Goal: Transaction & Acquisition: Purchase product/service

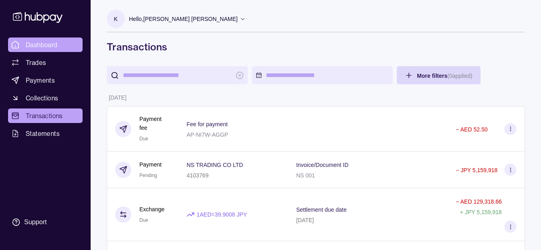
click at [58, 44] on link "Dashboard" at bounding box center [45, 44] width 75 height 15
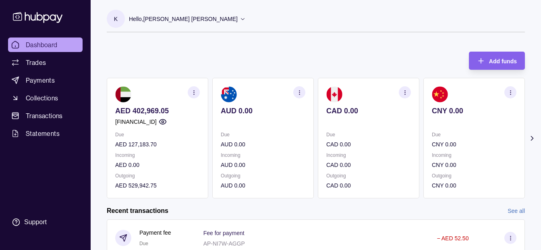
click at [203, 19] on p "Hello, [PERSON_NAME] [PERSON_NAME]" at bounding box center [183, 19] width 109 height 9
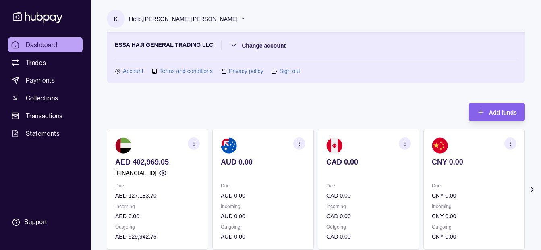
click at [166, 7] on div "K Hello, Khalid Khan Rahmat Gul ESSA HAJI GENERAL TRADING LLC Change account Ac…" at bounding box center [316, 46] width 418 height 92
click at [171, 14] on div "Hello, [PERSON_NAME] [PERSON_NAME]" at bounding box center [187, 18] width 117 height 17
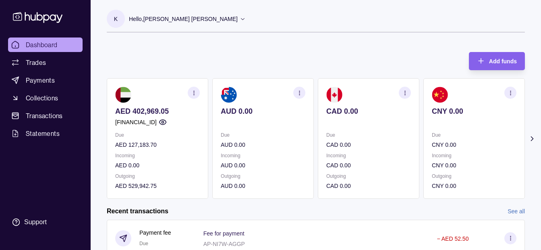
click at [190, 19] on p "Hello, [PERSON_NAME] [PERSON_NAME]" at bounding box center [183, 19] width 109 height 9
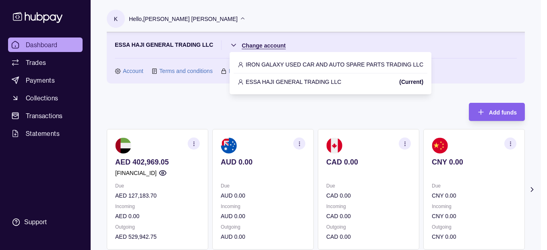
click at [254, 45] on html "Dashboard Trades Payments Collections Transactions Statements Support K Hello, …" at bounding box center [273, 240] width 547 height 480
click at [264, 79] on p "ESSA HAJI GENERAL TRADING LLC" at bounding box center [294, 81] width 96 height 9
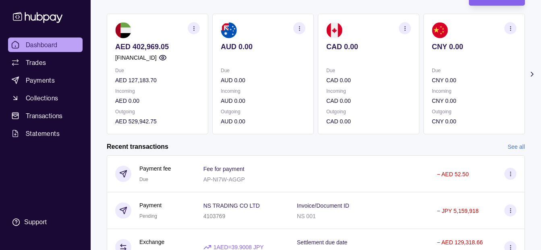
scroll to position [179, 0]
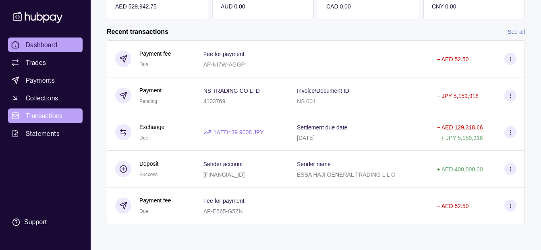
click at [44, 116] on span "Transactions" at bounding box center [44, 116] width 37 height 10
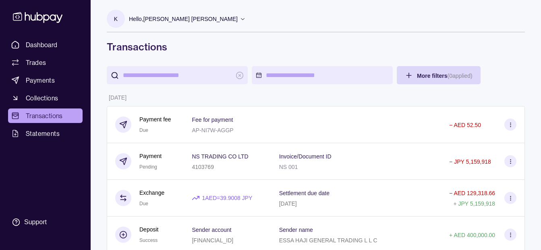
drag, startPoint x: 138, startPoint y: 25, endPoint x: 133, endPoint y: 30, distance: 7.7
click at [138, 25] on div "Hello, [PERSON_NAME] [PERSON_NAME]" at bounding box center [187, 18] width 117 height 17
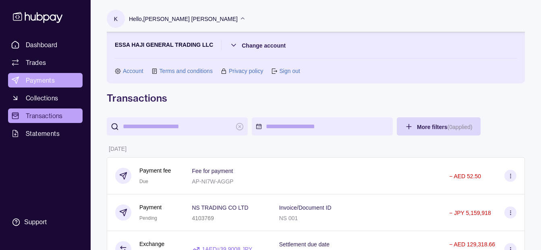
click at [64, 79] on link "Payments" at bounding box center [45, 80] width 75 height 15
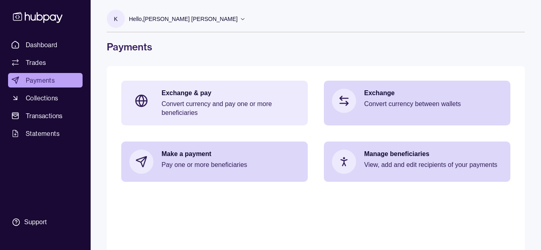
click at [160, 91] on div "Exchange & pay Convert currency and pay one or more beneficiaries" at bounding box center [214, 103] width 187 height 45
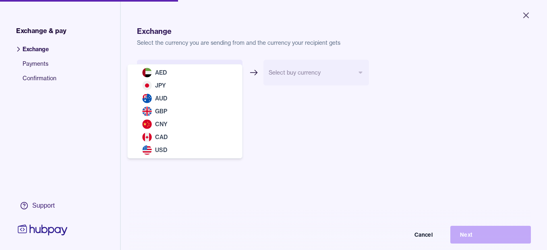
click at [183, 71] on body "Close Exchange & pay Exchange Payments Confirmation Support Exchange Select the…" at bounding box center [273, 125] width 547 height 250
select select "***"
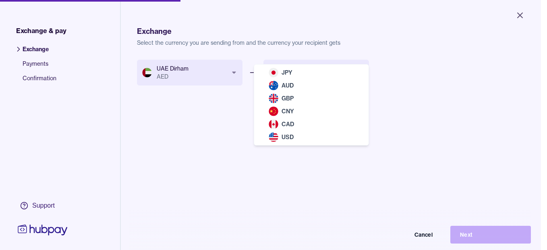
click at [270, 73] on body "Close Exchange & pay Exchange Payments Confirmation Support Exchange Select the…" at bounding box center [270, 125] width 541 height 250
select select "***"
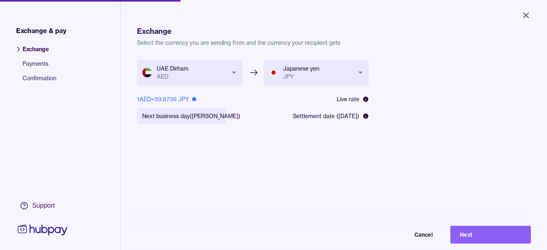
click at [173, 121] on body "**********" at bounding box center [273, 125] width 547 height 250
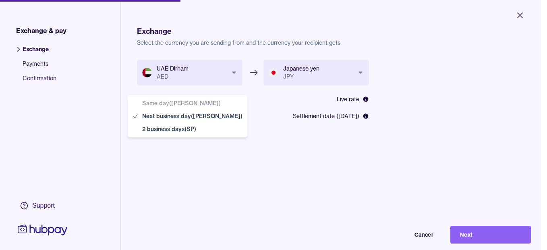
select select "**"
drag, startPoint x: 174, startPoint y: 129, endPoint x: 253, endPoint y: 177, distance: 92.8
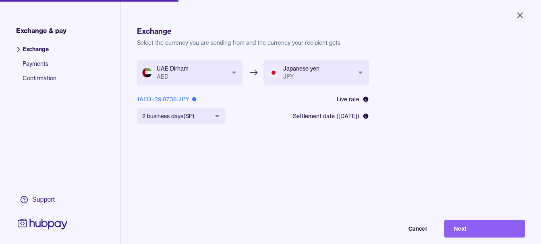
click at [474, 236] on button "Next" at bounding box center [485, 229] width 81 height 18
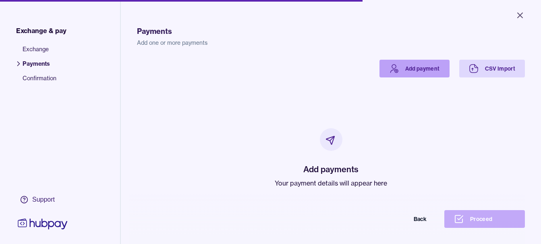
click at [413, 63] on link "Add payment" at bounding box center [415, 69] width 70 height 18
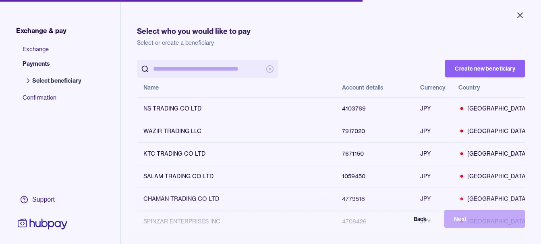
click at [229, 68] on input "search" at bounding box center [207, 69] width 109 height 18
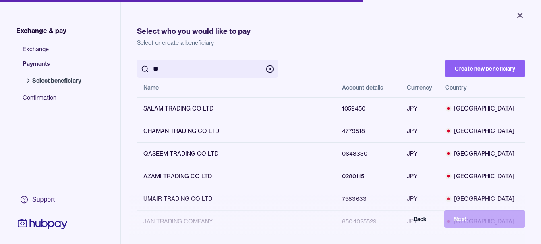
click at [203, 66] on input "*" at bounding box center [207, 69] width 109 height 18
type input "***"
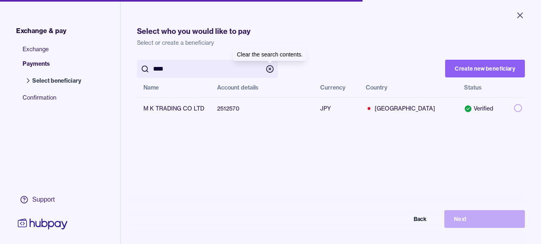
drag, startPoint x: 508, startPoint y: 110, endPoint x: 509, endPoint y: 133, distance: 23.4
click at [514, 109] on button "button" at bounding box center [518, 108] width 8 height 8
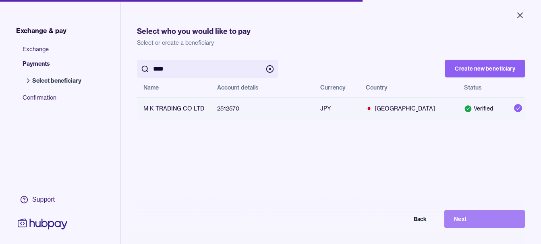
click at [483, 218] on button "Next" at bounding box center [485, 219] width 81 height 18
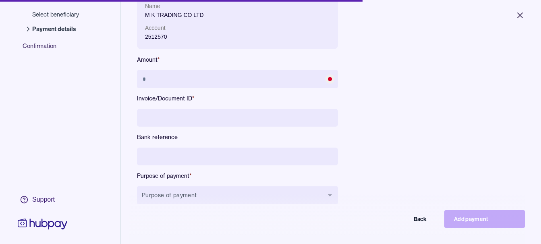
scroll to position [108, 0]
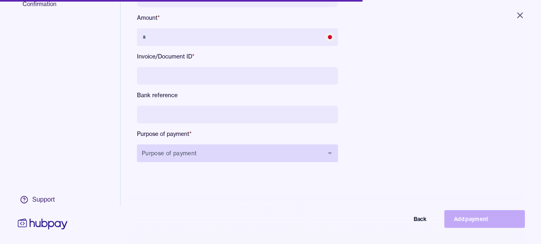
click at [226, 161] on button "Purpose of payment" at bounding box center [237, 153] width 201 height 18
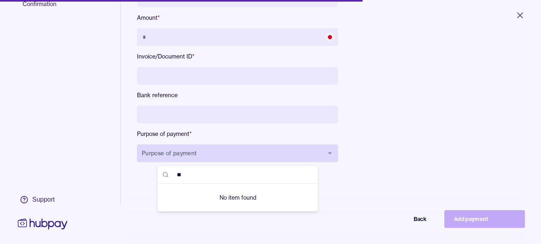
type input "*"
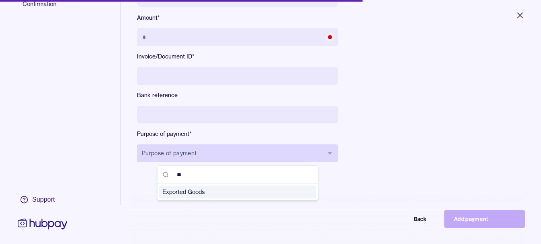
type input "***"
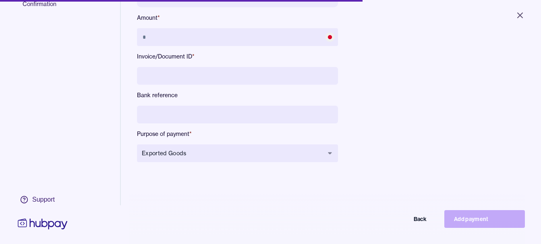
click at [384, 140] on div "Name M K TRADING CO LTD Account 2512570 Amount * Invoice/Document ID * Bank ref…" at bounding box center [317, 63] width 361 height 223
click at [243, 121] on input at bounding box center [237, 115] width 201 height 18
type input "**********"
click at [218, 77] on input at bounding box center [237, 76] width 201 height 18
type input "******"
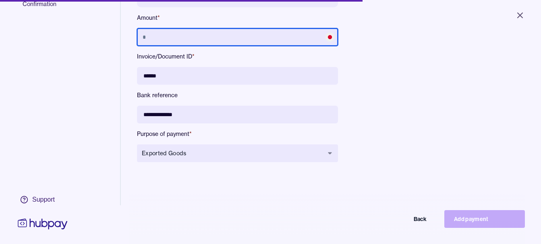
click at [224, 35] on input "text" at bounding box center [237, 37] width 201 height 18
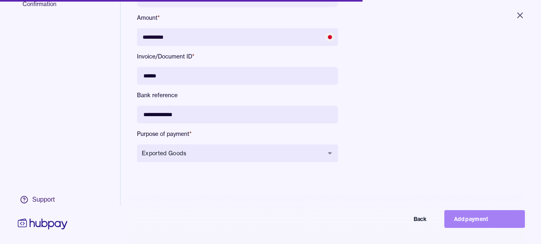
click at [476, 225] on button "Add payment" at bounding box center [485, 219] width 81 height 18
type input "********"
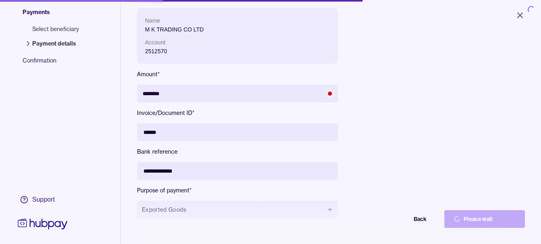
scroll to position [0, 0]
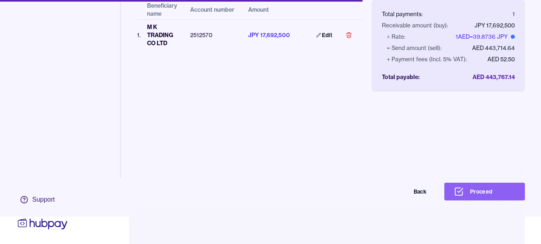
scroll to position [38, 0]
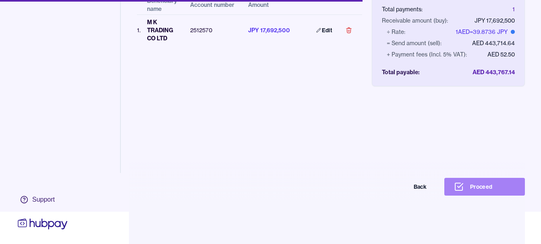
click at [487, 189] on button "Proceed" at bounding box center [485, 187] width 81 height 18
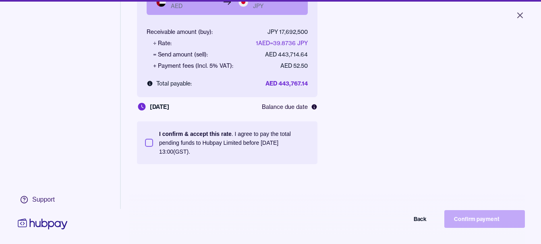
scroll to position [108, 0]
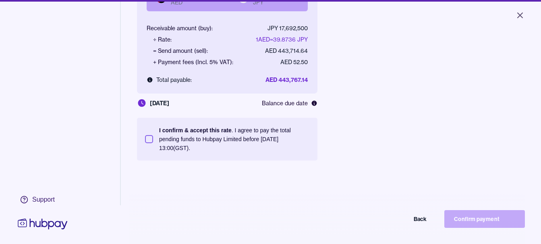
click at [237, 138] on p "I confirm & accept this rate . I agree to pay the total pending funds to Hubpay…" at bounding box center [234, 139] width 150 height 27
click at [153, 138] on button "I confirm & accept this rate . I agree to pay the total pending funds to Hubpay…" at bounding box center [149, 139] width 8 height 8
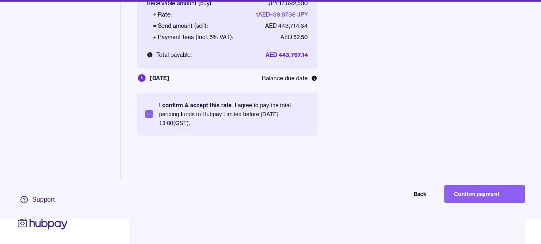
scroll to position [38, 0]
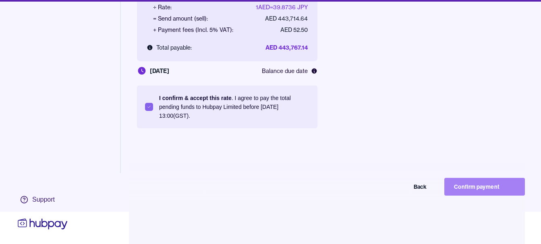
click at [473, 191] on button "Confirm payment" at bounding box center [485, 187] width 81 height 18
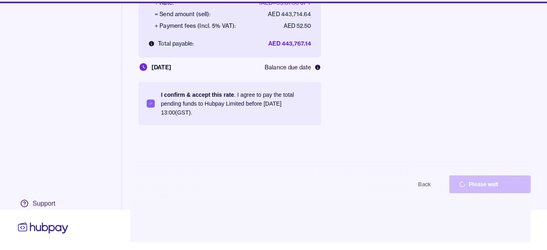
scroll to position [32, 0]
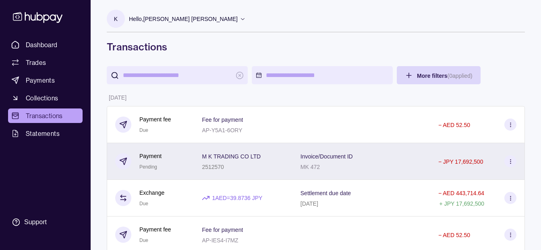
click at [276, 152] on div "M K TRADING CO LTD 2512570" at bounding box center [243, 161] width 82 height 20
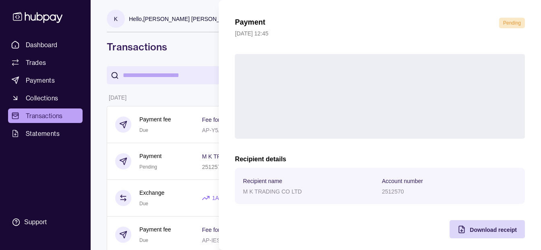
scroll to position [29, 0]
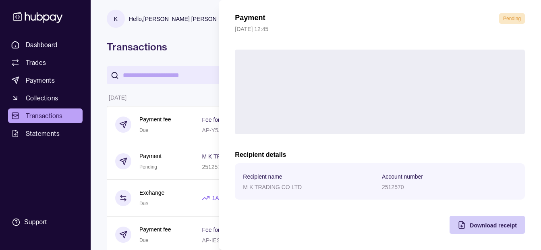
click at [477, 230] on div "Download receipt" at bounding box center [481, 225] width 71 height 18
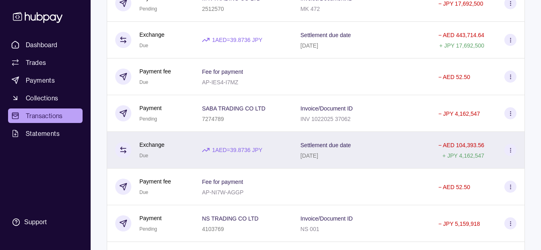
scroll to position [202, 0]
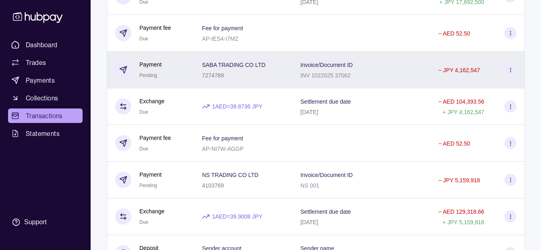
click at [246, 73] on div "7274789" at bounding box center [233, 75] width 63 height 10
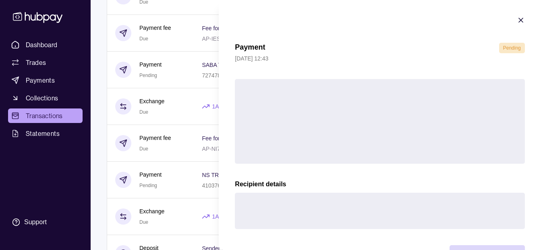
click at [124, 83] on html "Dashboard Trades Payments Collections Transactions Statements Support K Hello, …" at bounding box center [270, 235] width 541 height 874
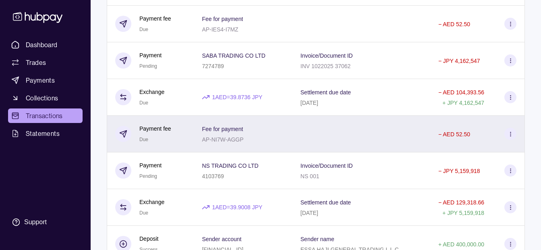
scroll to position [242, 0]
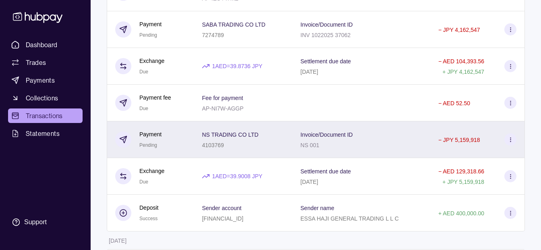
click at [210, 128] on div "NS TRADING CO LTD 4103769" at bounding box center [243, 139] width 98 height 37
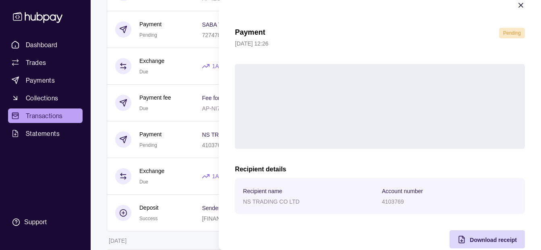
scroll to position [29, 0]
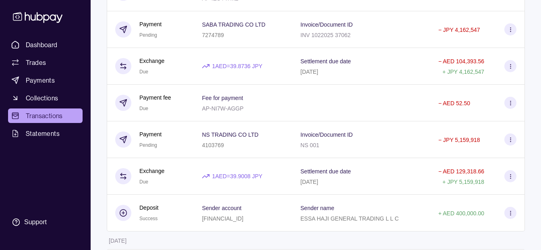
click at [190, 143] on html "Dashboard Trades Payments Collections Transactions Statements Support K Hello, …" at bounding box center [270, 195] width 541 height 874
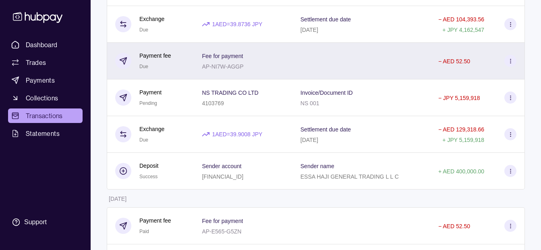
scroll to position [322, 0]
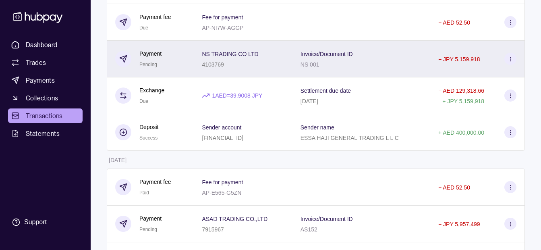
click at [308, 62] on p "NS 001" at bounding box center [310, 64] width 19 height 6
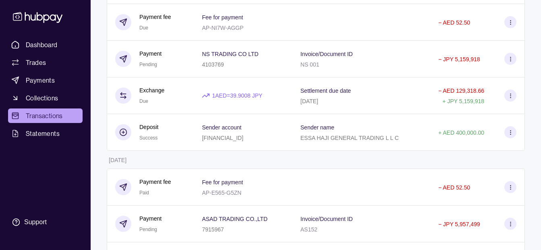
click at [155, 74] on html "Dashboard Trades Payments Collections Transactions Statements Support K Hello, …" at bounding box center [270, 115] width 541 height 874
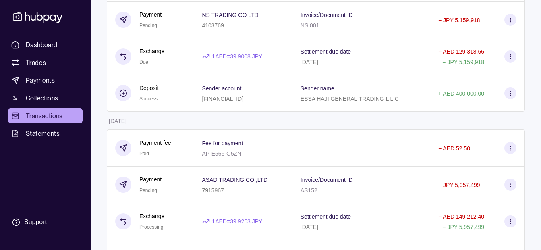
scroll to position [363, 0]
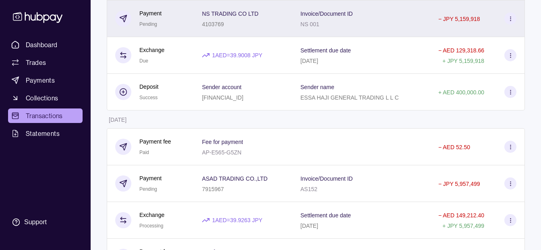
click at [284, 21] on div "NS TRADING CO LTD 4103769" at bounding box center [243, 18] width 82 height 20
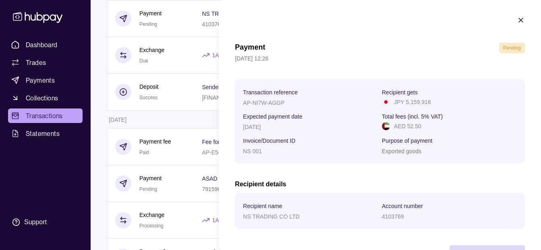
scroll to position [29, 0]
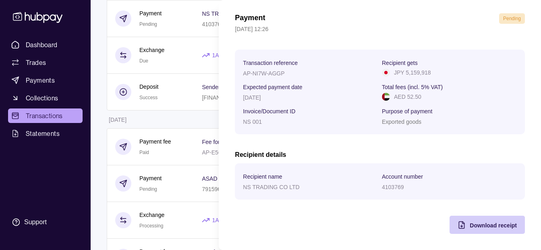
drag, startPoint x: 474, startPoint y: 229, endPoint x: 470, endPoint y: 226, distance: 5.2
click at [474, 228] on div "Download receipt" at bounding box center [493, 225] width 47 height 10
click at [177, 112] on html "Dashboard Trades Payments Collections Transactions Statements Support K Hello, …" at bounding box center [270, 74] width 541 height 874
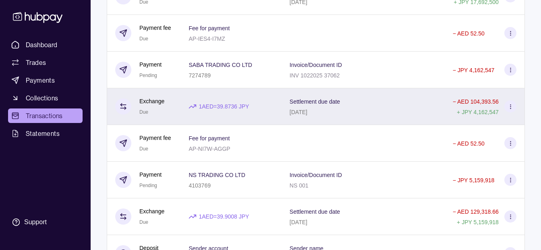
scroll to position [0, 0]
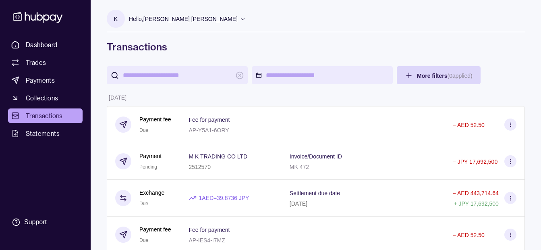
click at [191, 11] on div "Hello, [PERSON_NAME] [PERSON_NAME]" at bounding box center [187, 18] width 117 height 17
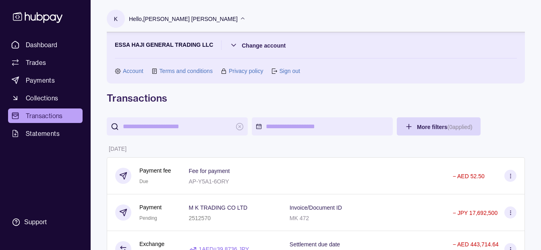
click at [204, 54] on section "ESSA HAJI GENERAL TRADING LLC Change account Account Terms and conditions Priva…" at bounding box center [316, 57] width 402 height 35
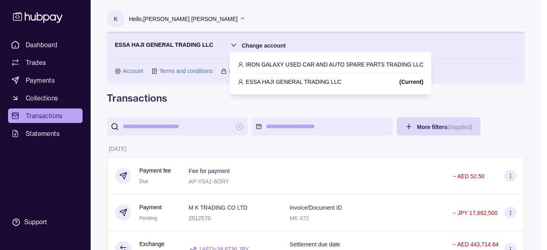
click at [266, 62] on p "IRON GALAXY USED CAR AND AUTO SPARE PARTS TRADING LLC" at bounding box center [335, 64] width 178 height 9
